Goal: Find specific page/section: Find specific page/section

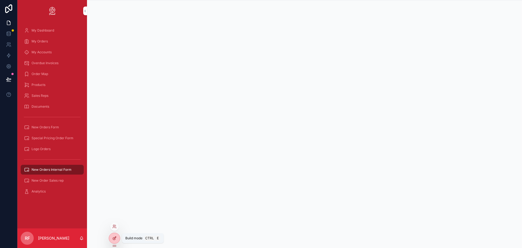
click at [113, 235] on div at bounding box center [114, 238] width 11 height 10
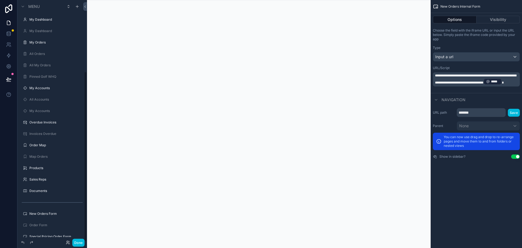
scroll to position [101, 0]
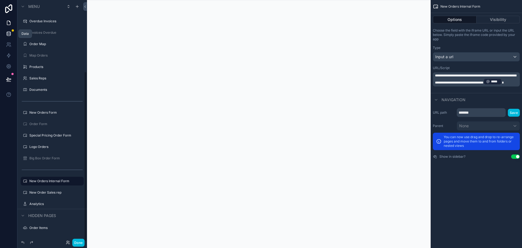
click at [8, 32] on icon at bounding box center [8, 33] width 5 height 5
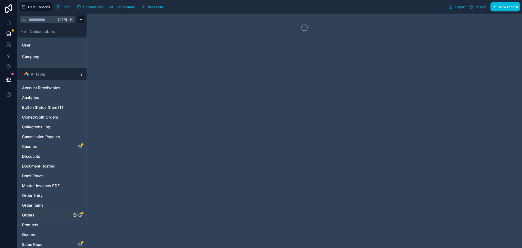
click at [78, 216] on icon "Orders" at bounding box center [80, 215] width 4 height 4
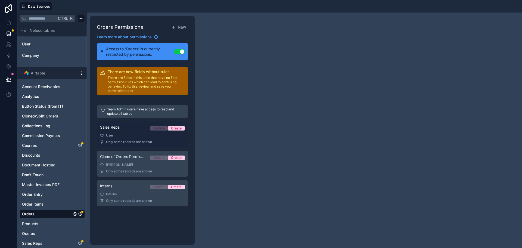
click at [136, 134] on div "User" at bounding box center [142, 135] width 85 height 4
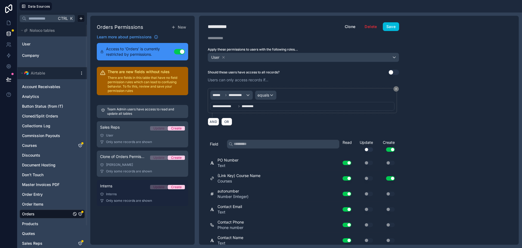
click at [125, 187] on div "Interns Update Create" at bounding box center [142, 187] width 85 height 8
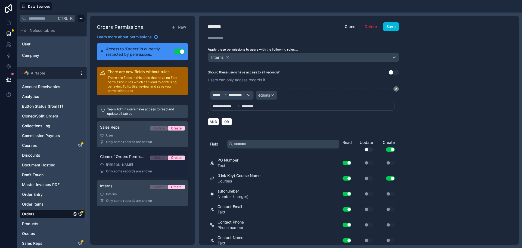
click at [130, 166] on div "[PERSON_NAME]" at bounding box center [142, 164] width 85 height 4
